Goal: Task Accomplishment & Management: Manage account settings

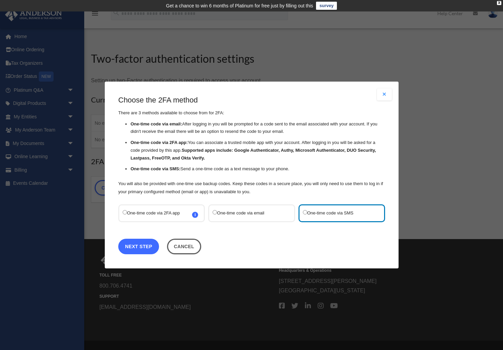
click at [137, 248] on link "Next Step" at bounding box center [138, 245] width 41 height 15
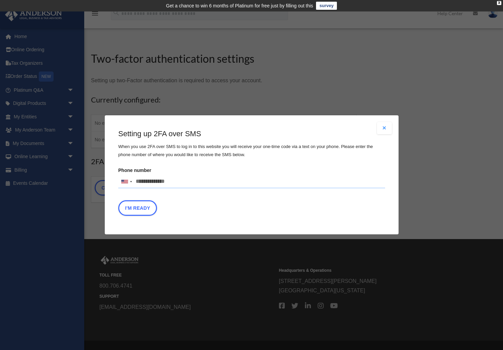
click at [146, 182] on input "Phone number United States +1 United Kingdom +44 Afghanistan (‫افغانستان‬‎) +93…" at bounding box center [251, 181] width 267 height 13
type input "**********"
click at [128, 204] on button "I'm Ready" at bounding box center [137, 207] width 39 height 15
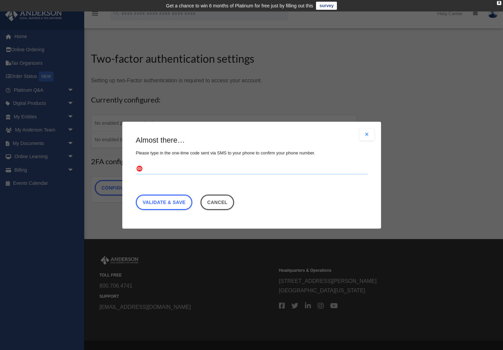
click at [154, 166] on input "text" at bounding box center [252, 168] width 232 height 11
type input "******"
click at [151, 202] on link "Validate & Save" at bounding box center [164, 201] width 57 height 15
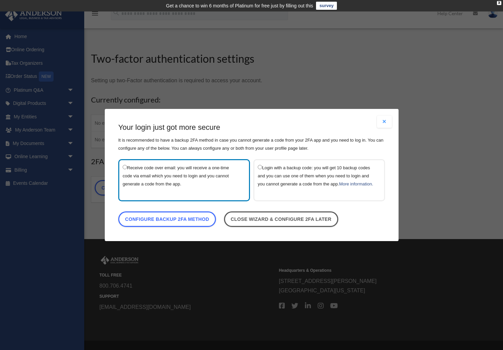
click at [386, 118] on button "Close modal" at bounding box center [384, 122] width 15 height 12
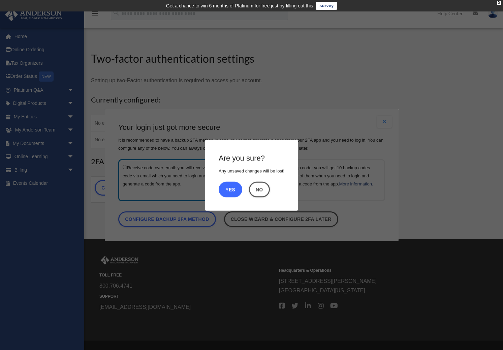
click at [225, 190] on button "Yes" at bounding box center [231, 188] width 24 height 15
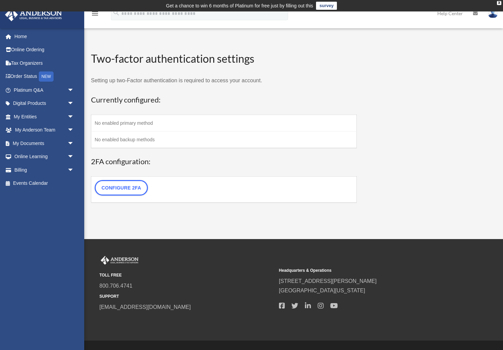
click at [158, 122] on td "No enabled primary method" at bounding box center [223, 122] width 265 height 17
click at [70, 88] on span "arrow_drop_down" at bounding box center [73, 90] width 13 height 14
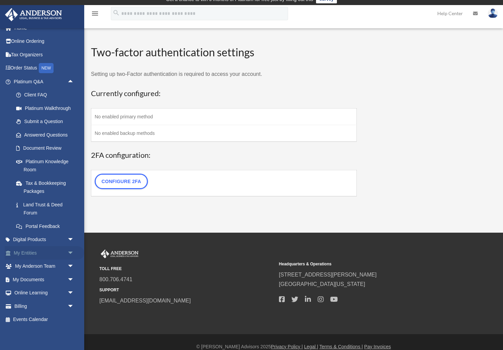
scroll to position [6, 0]
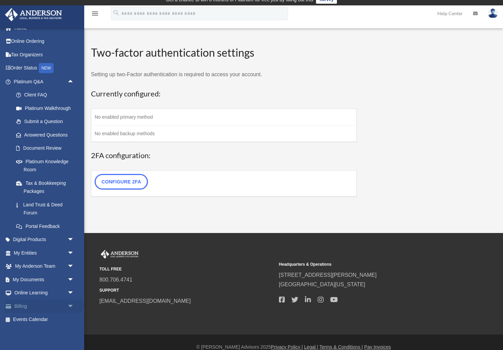
click at [24, 306] on link "Billing arrow_drop_down" at bounding box center [44, 305] width 79 height 13
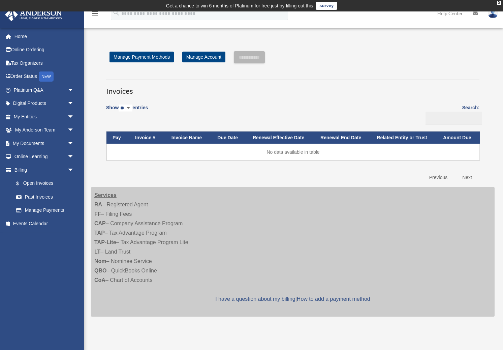
click at [269, 153] on td "No data available in table" at bounding box center [292, 151] width 373 height 17
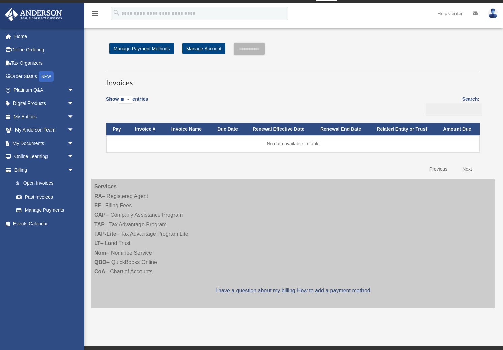
scroll to position [7, 0]
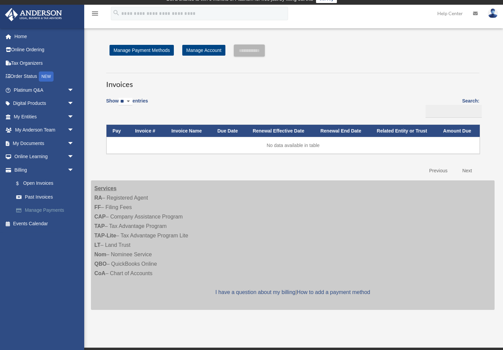
click at [31, 210] on link "Manage Payments" at bounding box center [46, 209] width 75 height 13
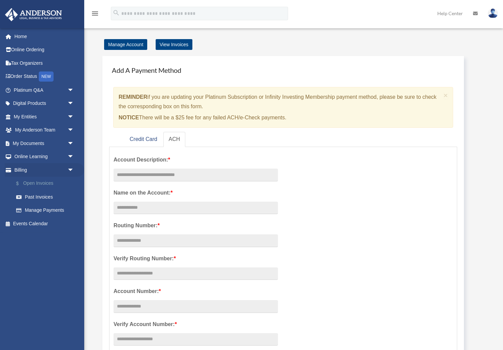
click at [36, 181] on link "$ Open Invoices" at bounding box center [46, 183] width 75 height 14
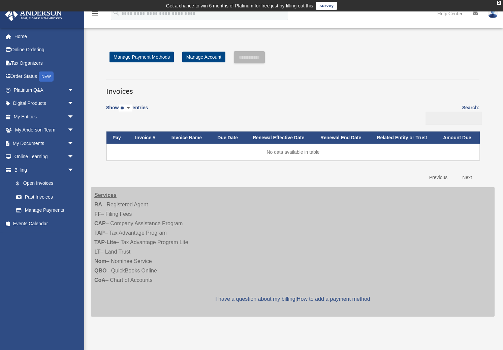
click at [132, 107] on select "** ** ** ***" at bounding box center [126, 108] width 14 height 8
click at [121, 104] on select "** ** ** ***" at bounding box center [126, 108] width 14 height 8
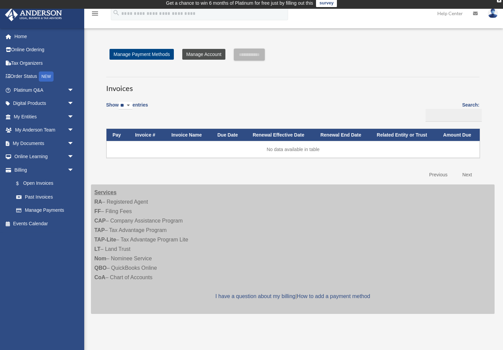
click at [194, 53] on link "Manage Account" at bounding box center [203, 54] width 43 height 11
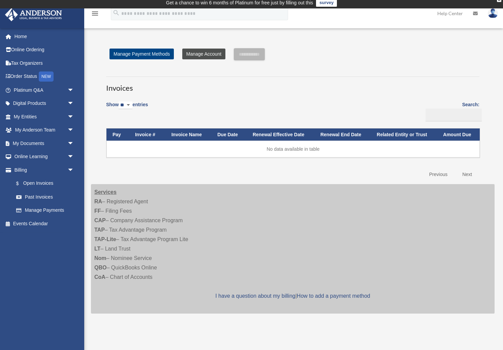
scroll to position [2, 0]
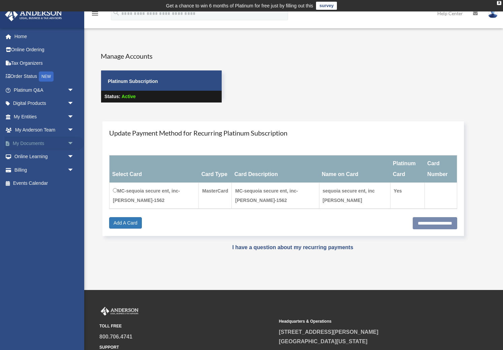
click at [71, 142] on span "arrow_drop_down" at bounding box center [73, 143] width 13 height 14
click at [490, 16] on img at bounding box center [493, 13] width 10 height 10
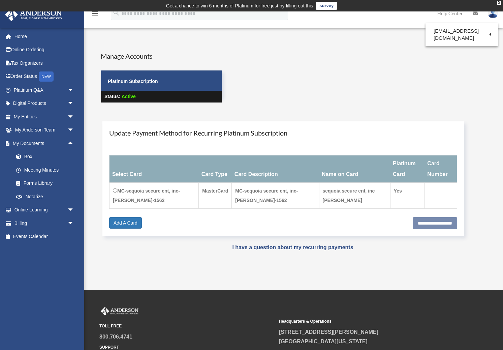
click at [290, 78] on div "Manage Accounts Platinum Subscription Status: Active" at bounding box center [293, 82] width 394 height 63
